Goal: Information Seeking & Learning: Learn about a topic

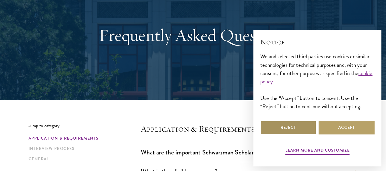
click at [286, 126] on button "Reject" at bounding box center [288, 128] width 56 height 14
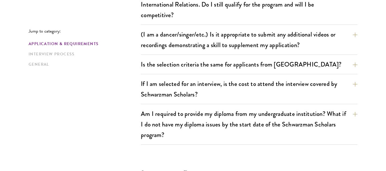
scroll to position [519, 0]
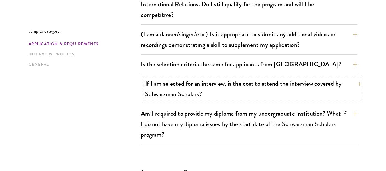
click at [352, 83] on button "If I am selected for an interview, is the cost to attend the interview covered …" at bounding box center [253, 88] width 216 height 23
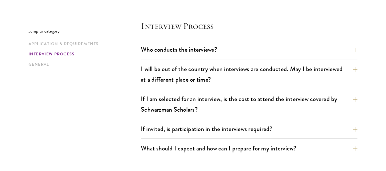
scroll to position [705, 0]
click at [163, 48] on button "Who conducts the interviews?" at bounding box center [253, 49] width 216 height 13
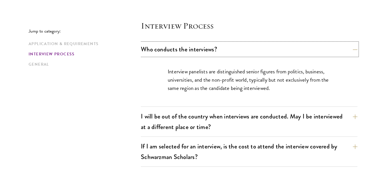
scroll to position [692, 0]
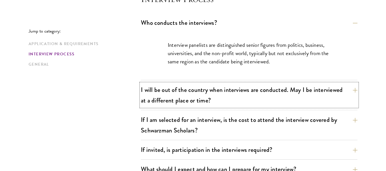
drag, startPoint x: 164, startPoint y: 92, endPoint x: 128, endPoint y: 82, distance: 37.0
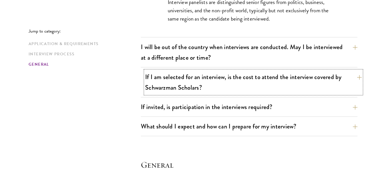
click at [157, 90] on button "If I am selected for an interview, is the cost to attend the interview covered …" at bounding box center [253, 81] width 216 height 23
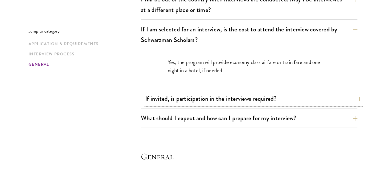
click at [145, 98] on button "If invited, is participation in the interviews required?" at bounding box center [253, 98] width 216 height 13
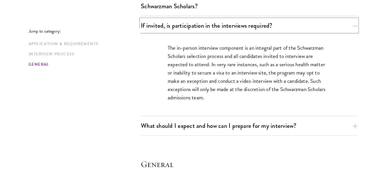
scroll to position [769, 0]
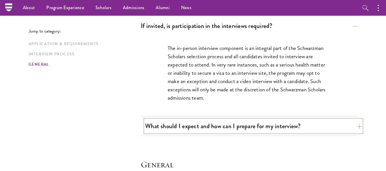
click at [158, 124] on button "What should I expect and how can I prepare for my interview?" at bounding box center [253, 126] width 216 height 13
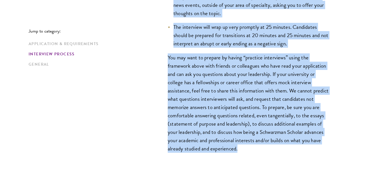
scroll to position [1101, 0]
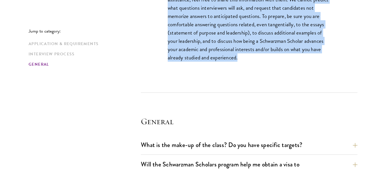
drag, startPoint x: 166, startPoint y: 37, endPoint x: 285, endPoint y: 60, distance: 121.2
copy div "Loremipsum dol sita-consect adipiscingeli, seddoe te inc utl etdolor ma aliq en…"
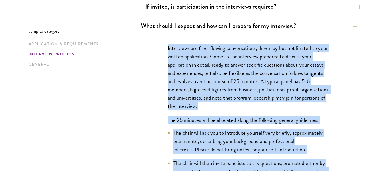
scroll to position [788, 0]
click at [264, 76] on p "Interviews are free-flowing conversations, driven by but not limited to your wr…" at bounding box center [249, 77] width 163 height 66
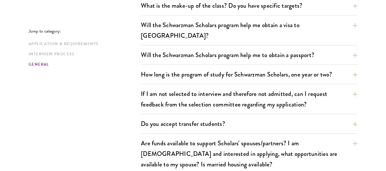
scroll to position [1240, 0]
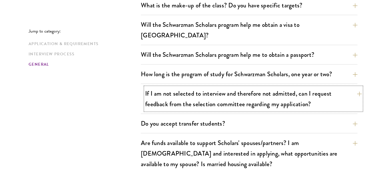
click at [203, 87] on button "If I am not selected to interview and therefore not admitted, can I request fee…" at bounding box center [253, 98] width 216 height 23
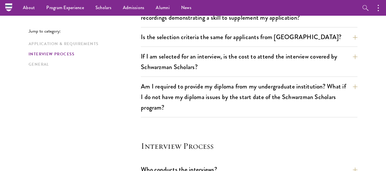
scroll to position [548, 0]
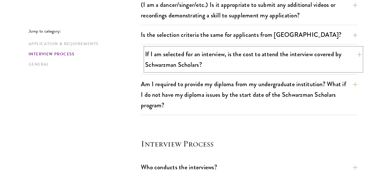
click at [178, 63] on button "If I am selected for an interview, is the cost to attend the interview covered …" at bounding box center [253, 59] width 216 height 23
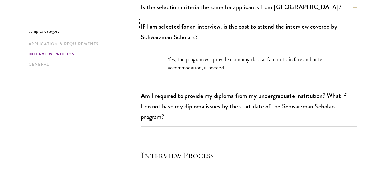
scroll to position [661, 0]
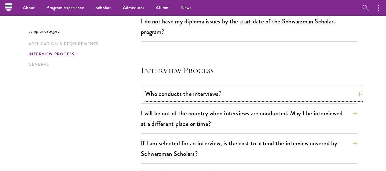
click at [159, 97] on button "Who conducts the interviews?" at bounding box center [253, 93] width 216 height 13
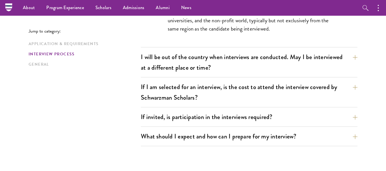
scroll to position [725, 0]
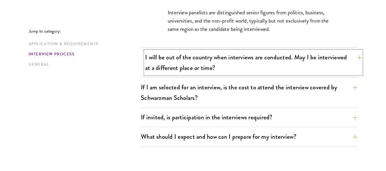
click at [170, 52] on button "I will be out of the country when interviews are conducted. May I be interviewe…" at bounding box center [253, 62] width 216 height 23
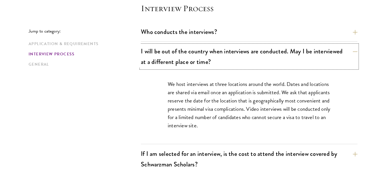
scroll to position [729, 0]
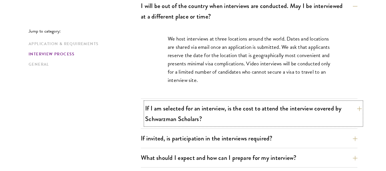
click at [153, 112] on button "If I am selected for an interview, is the cost to attend the interview covered …" at bounding box center [253, 113] width 216 height 23
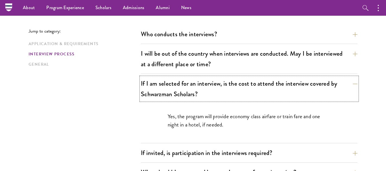
scroll to position [680, 0]
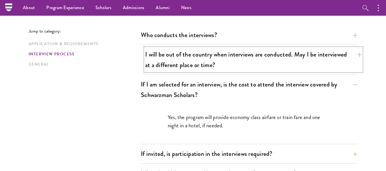
click at [180, 71] on button "I will be out of the country when interviews are conducted. May I be interviewe…" at bounding box center [253, 59] width 216 height 23
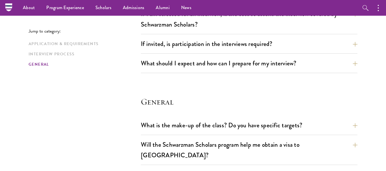
scroll to position [823, 0]
click at [165, 43] on button "If invited, is participation in the interviews required?" at bounding box center [253, 44] width 216 height 13
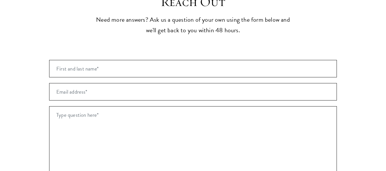
scroll to position [1180, 0]
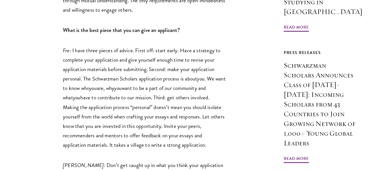
scroll to position [504, 0]
